Goal: Task Accomplishment & Management: Use online tool/utility

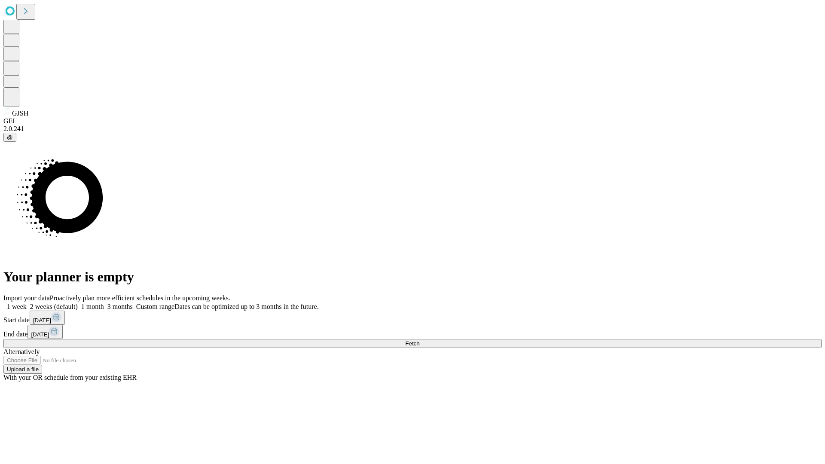
click at [419, 340] on span "Fetch" at bounding box center [412, 343] width 14 height 6
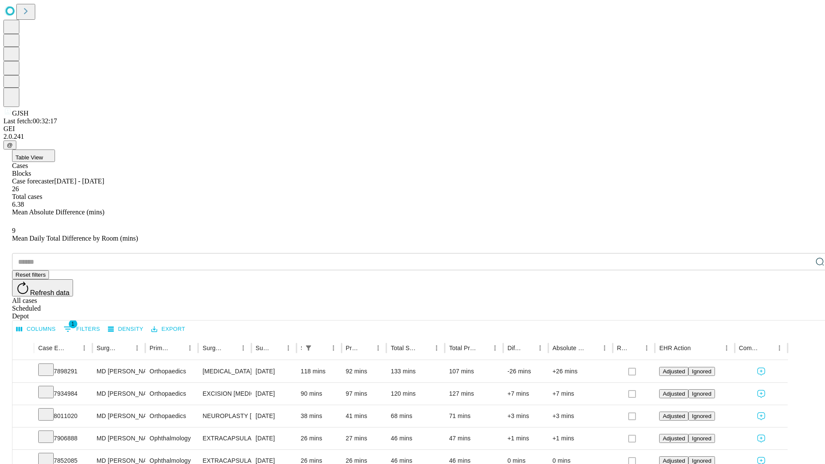
click at [769, 305] on div "Scheduled" at bounding box center [421, 309] width 818 height 8
